Goal: Check status: Check status

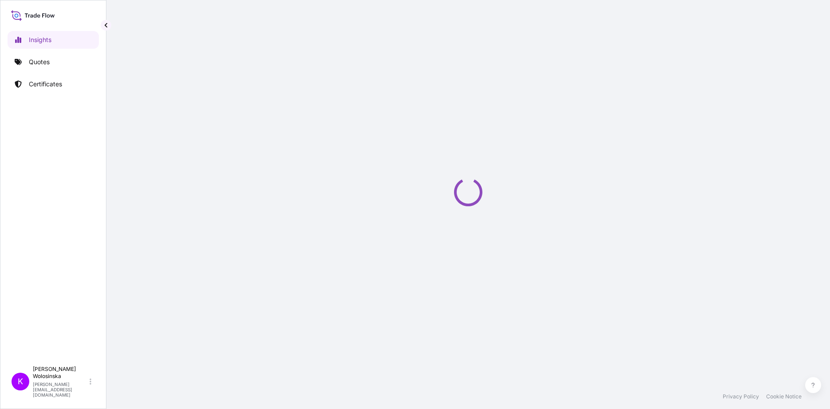
select select "2025"
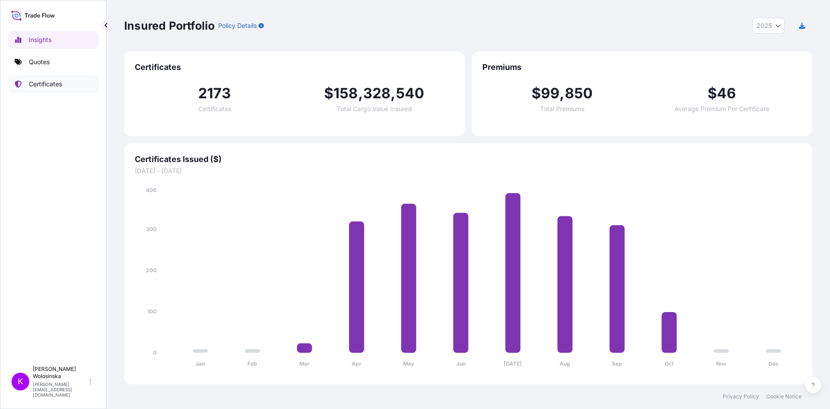
click at [51, 82] on p "Certificates" at bounding box center [45, 84] width 33 height 9
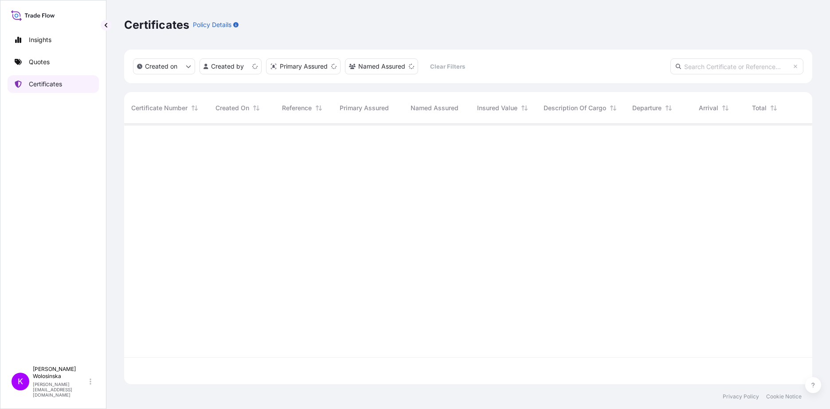
scroll to position [259, 681]
click at [716, 66] on input "text" at bounding box center [736, 66] width 133 height 16
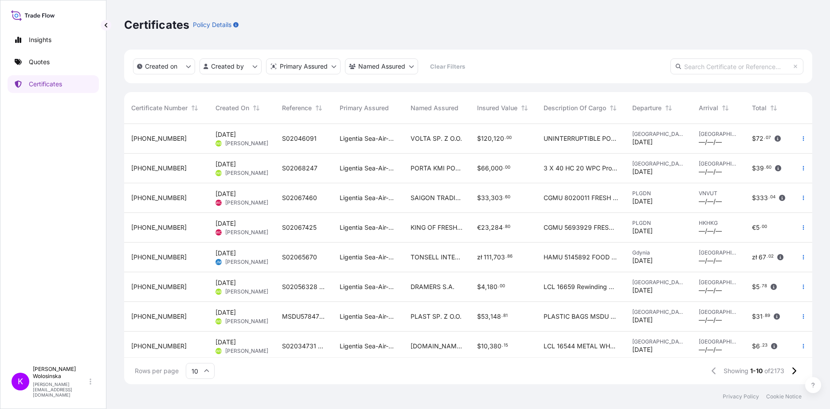
click at [692, 70] on input "text" at bounding box center [736, 66] width 133 height 16
paste input "PI2/058/SMP/VII/2025"
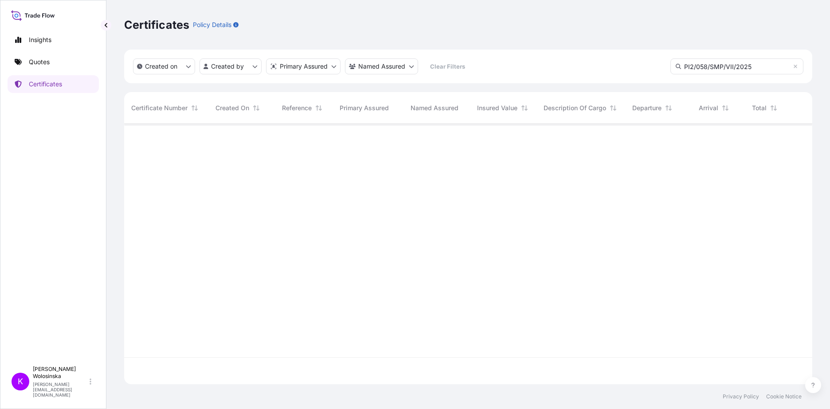
scroll to position [286, 681]
click at [704, 69] on input "PI2/058/SMP/VII/2025" at bounding box center [736, 66] width 133 height 16
paste input "31442-15-1"
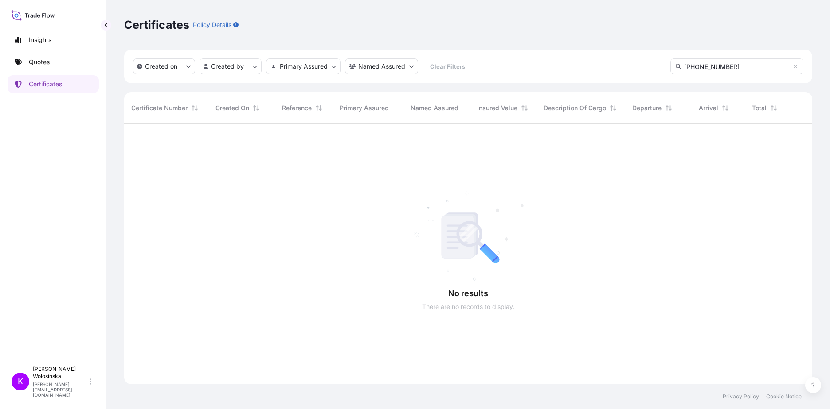
type input "31442-15-1"
click at [74, 63] on link "Quotes" at bounding box center [53, 62] width 91 height 18
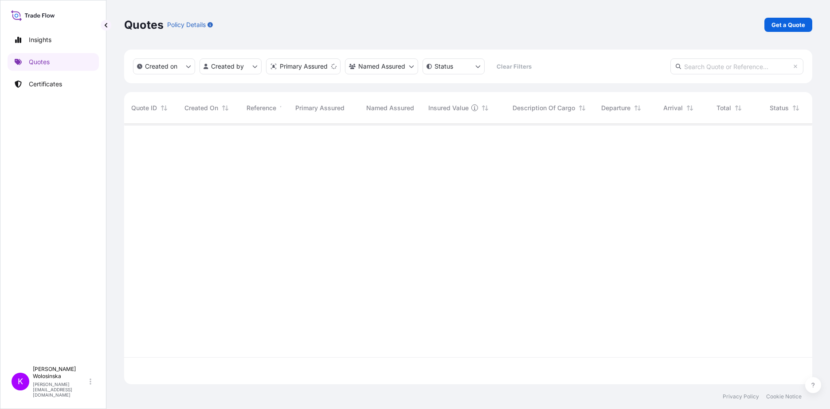
scroll to position [259, 681]
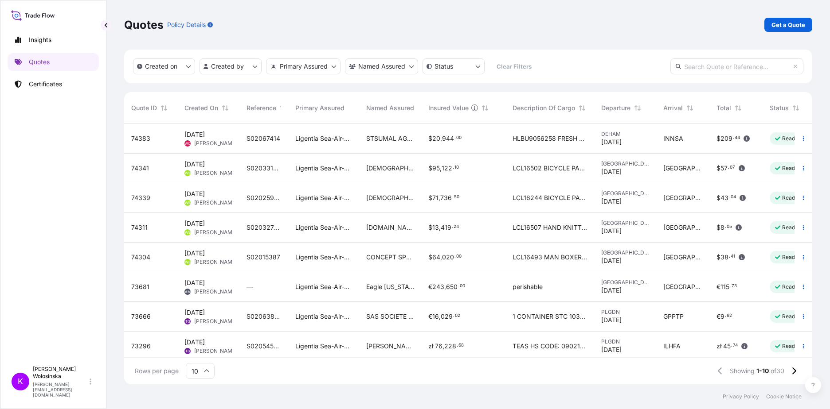
click at [690, 66] on input "text" at bounding box center [736, 66] width 133 height 16
paste input "31442-15-1"
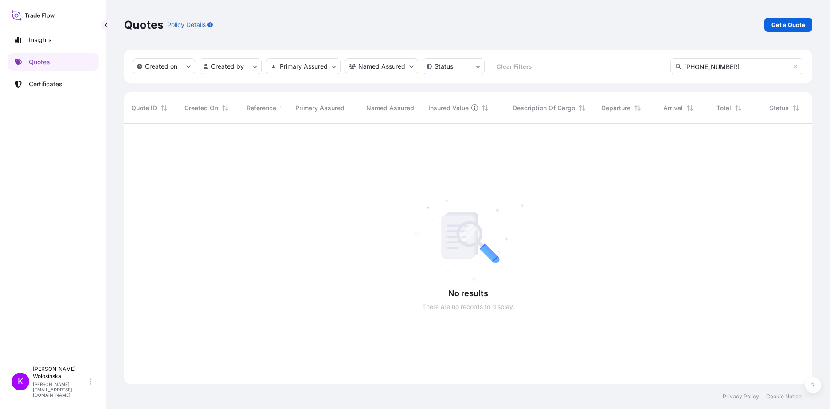
scroll to position [286, 681]
type input "3"
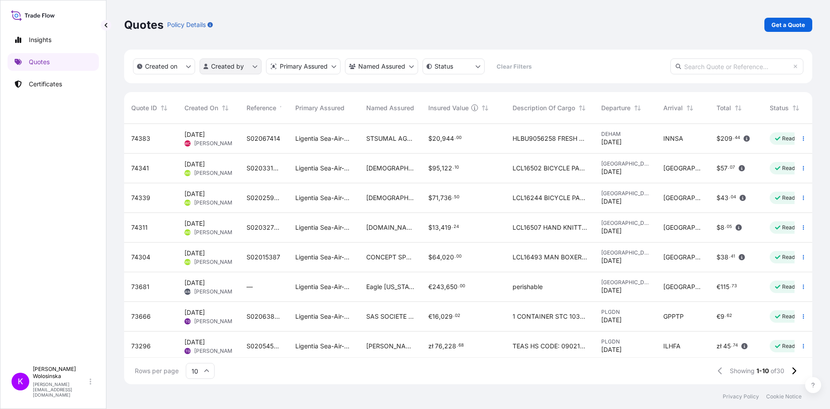
click at [246, 73] on html "Insights Quotes Certificates K Katarzyna Wolosinska katarzyna.wolosinska@ligent…" at bounding box center [415, 204] width 830 height 409
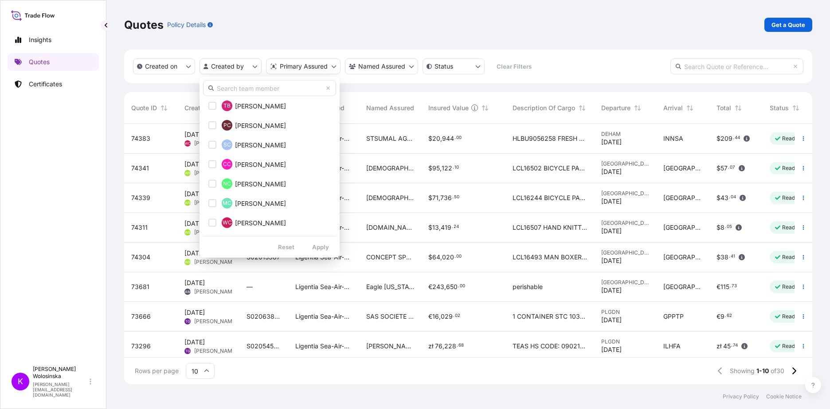
scroll to position [133, 0]
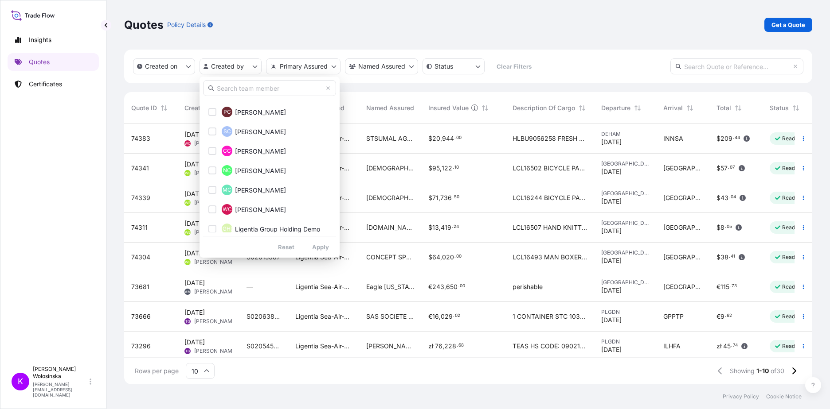
click at [253, 87] on input "text" at bounding box center [269, 88] width 133 height 16
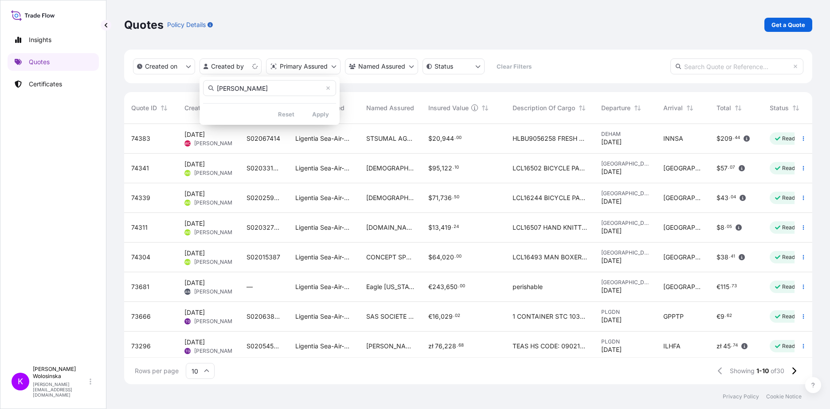
scroll to position [0, 0]
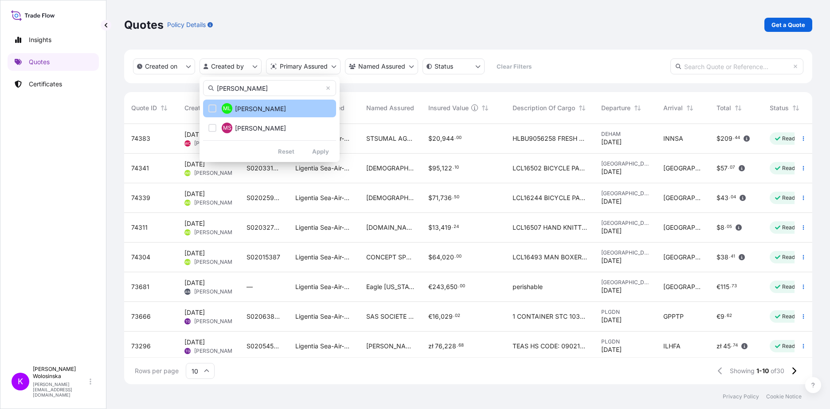
type input "marcin"
click at [252, 107] on span "Marcin Lisiak" at bounding box center [260, 109] width 51 height 9
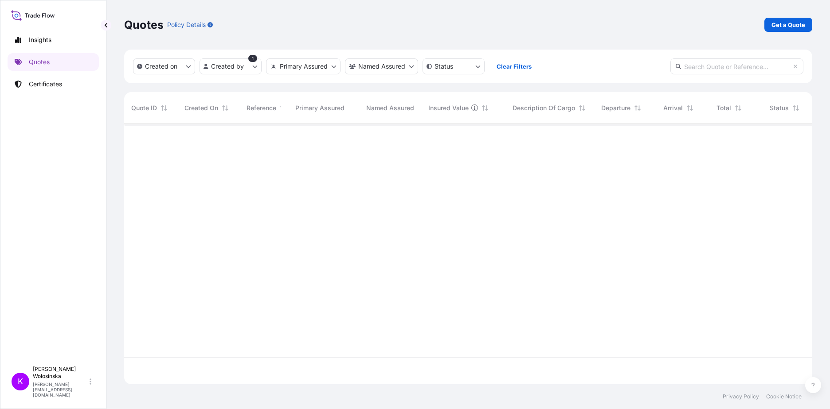
scroll to position [286, 681]
click at [53, 86] on p "Certificates" at bounding box center [45, 84] width 33 height 9
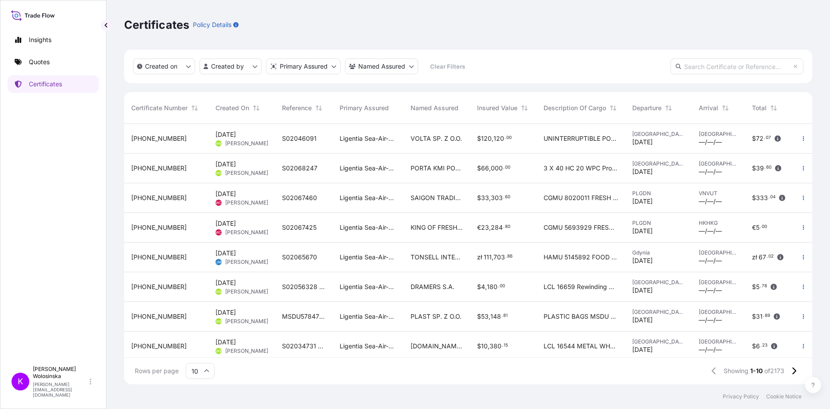
scroll to position [259, 681]
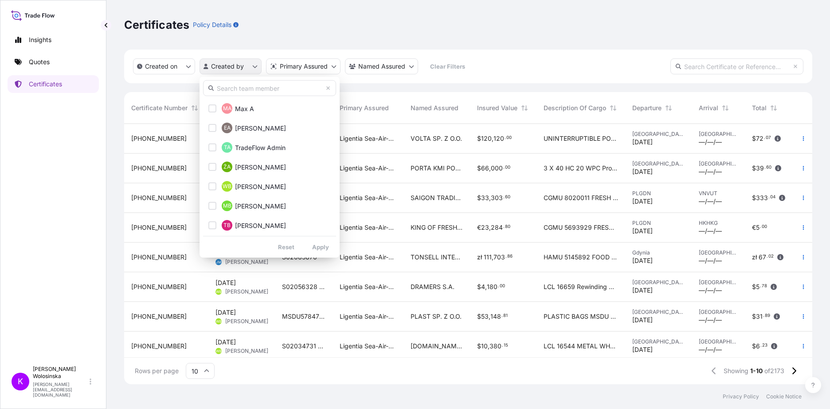
click at [234, 66] on html "Insights Quotes Certificates K Katarzyna Wolosinska katarzyna.wolosinska@ligent…" at bounding box center [415, 204] width 830 height 409
click at [736, 66] on html "Insights Quotes Certificates K Katarzyna Wolosinska katarzyna.wolosinska@ligent…" at bounding box center [415, 204] width 830 height 409
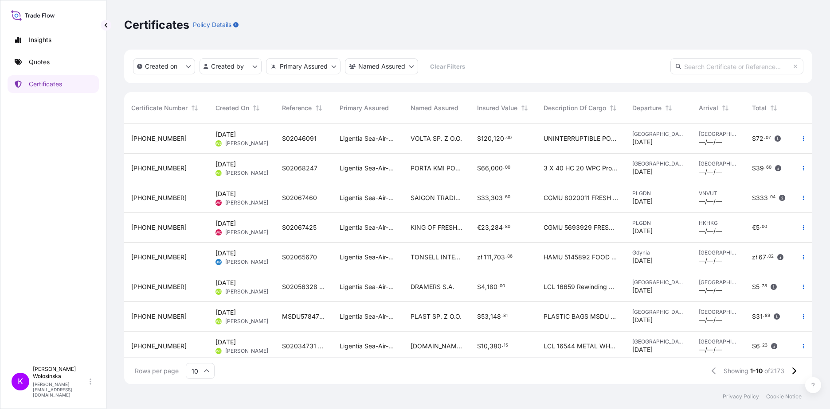
click at [736, 66] on input "text" at bounding box center [736, 66] width 133 height 16
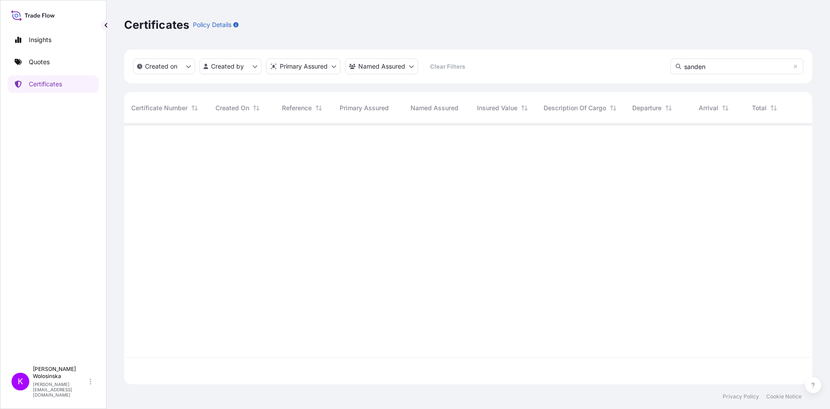
type input "sanden"
click at [696, 66] on input "sanden" at bounding box center [736, 66] width 133 height 16
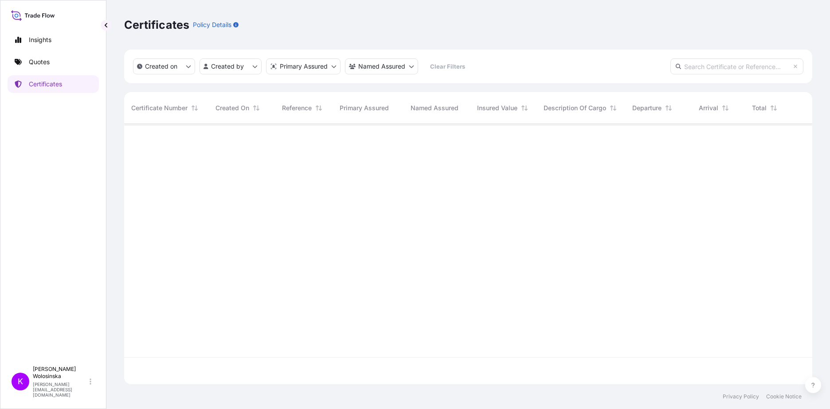
click at [564, 58] on div "Created on Created by Primary Assured Named Assured Clear Filters" at bounding box center [468, 67] width 688 height 34
click at [234, 70] on html "Insights Quotes Certificates K Katarzyna Wolosinska katarzyna.wolosinska@ligent…" at bounding box center [415, 204] width 830 height 409
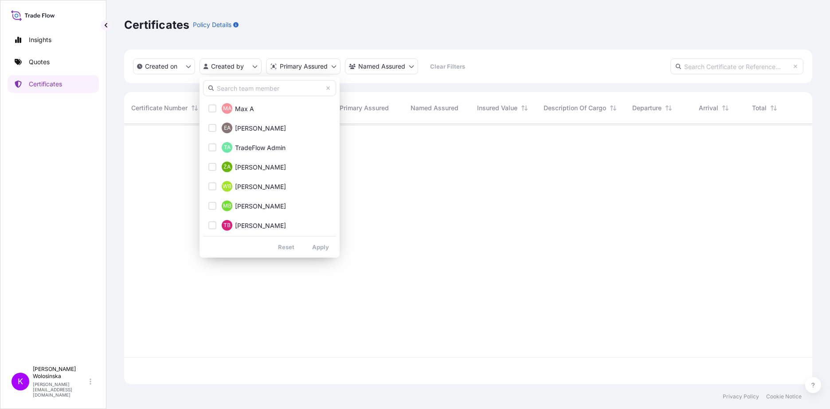
click at [243, 95] on input "text" at bounding box center [269, 88] width 133 height 16
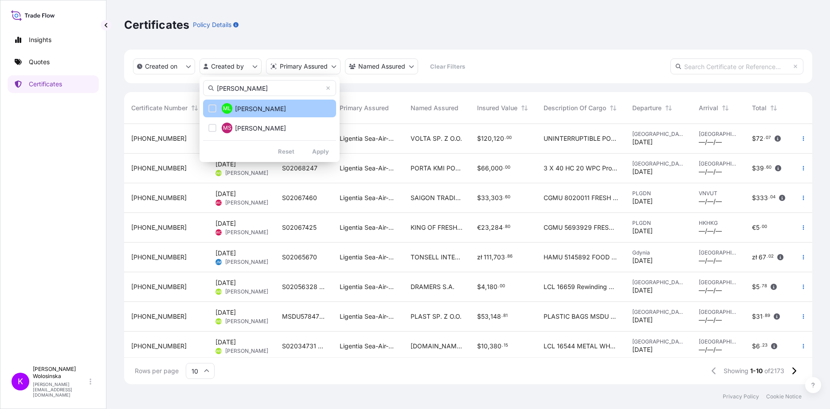
type input "marcin"
click at [252, 106] on span "Marcin Lisiak" at bounding box center [260, 109] width 51 height 9
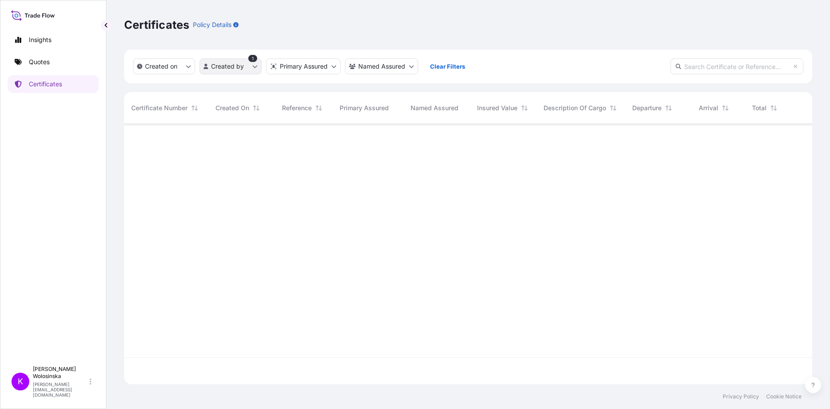
scroll to position [286, 681]
click at [245, 60] on html "Insights Quotes Certificates K Katarzyna Wolosinska katarzyna.wolosinska@ligent…" at bounding box center [415, 204] width 830 height 409
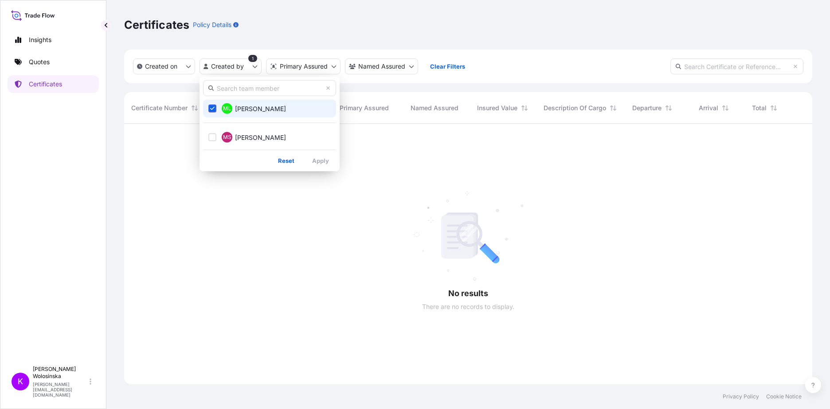
click at [243, 110] on span "Marcin Lisiak" at bounding box center [260, 109] width 51 height 9
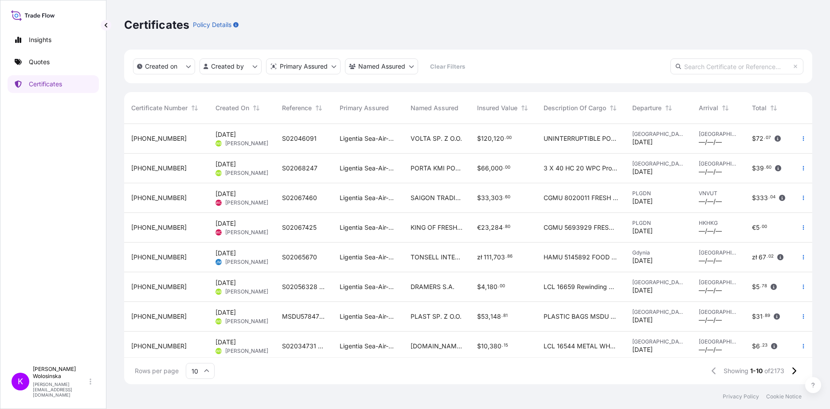
click at [197, 377] on input "10" at bounding box center [200, 371] width 29 height 16
click at [199, 345] on div "50" at bounding box center [200, 347] width 22 height 17
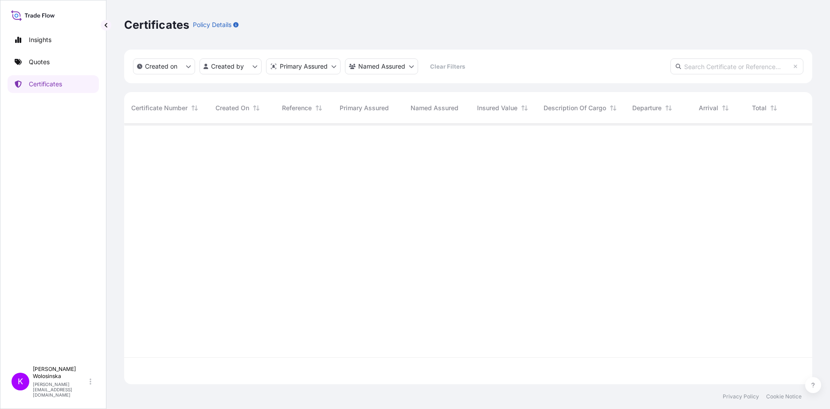
drag, startPoint x: 198, startPoint y: 209, endPoint x: 200, endPoint y: 205, distance: 4.6
click at [198, 209] on div at bounding box center [469, 241] width 691 height 234
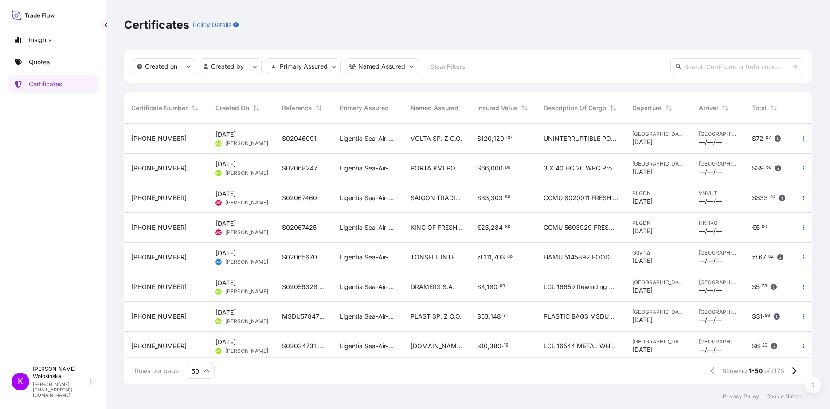
click at [705, 64] on input "text" at bounding box center [736, 66] width 133 height 16
paste input "31440-1501-1"
type input "31440-1501-1"
